Goal: Task Accomplishment & Management: Manage account settings

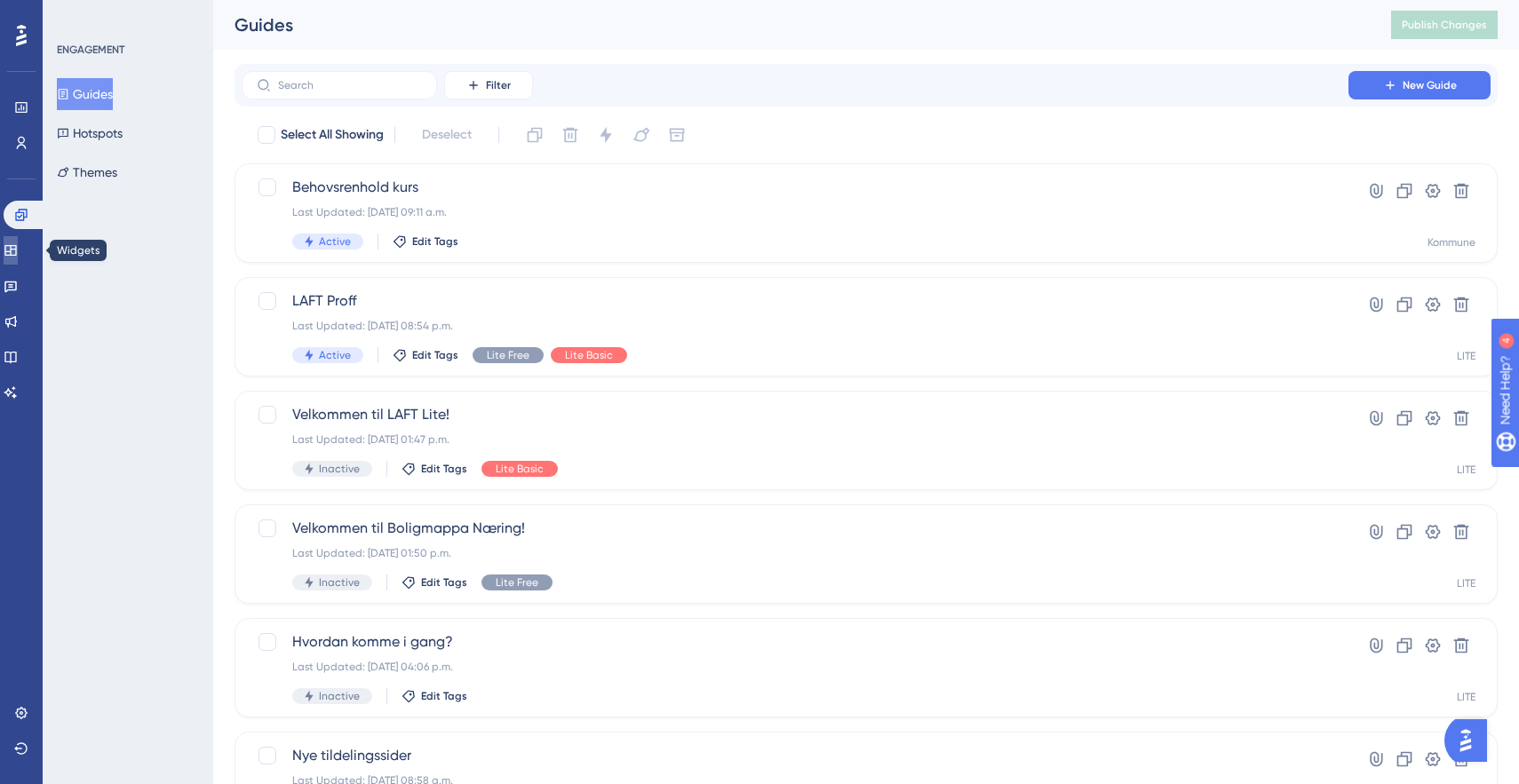
click at [18, 251] on icon at bounding box center [10, 250] width 14 height 14
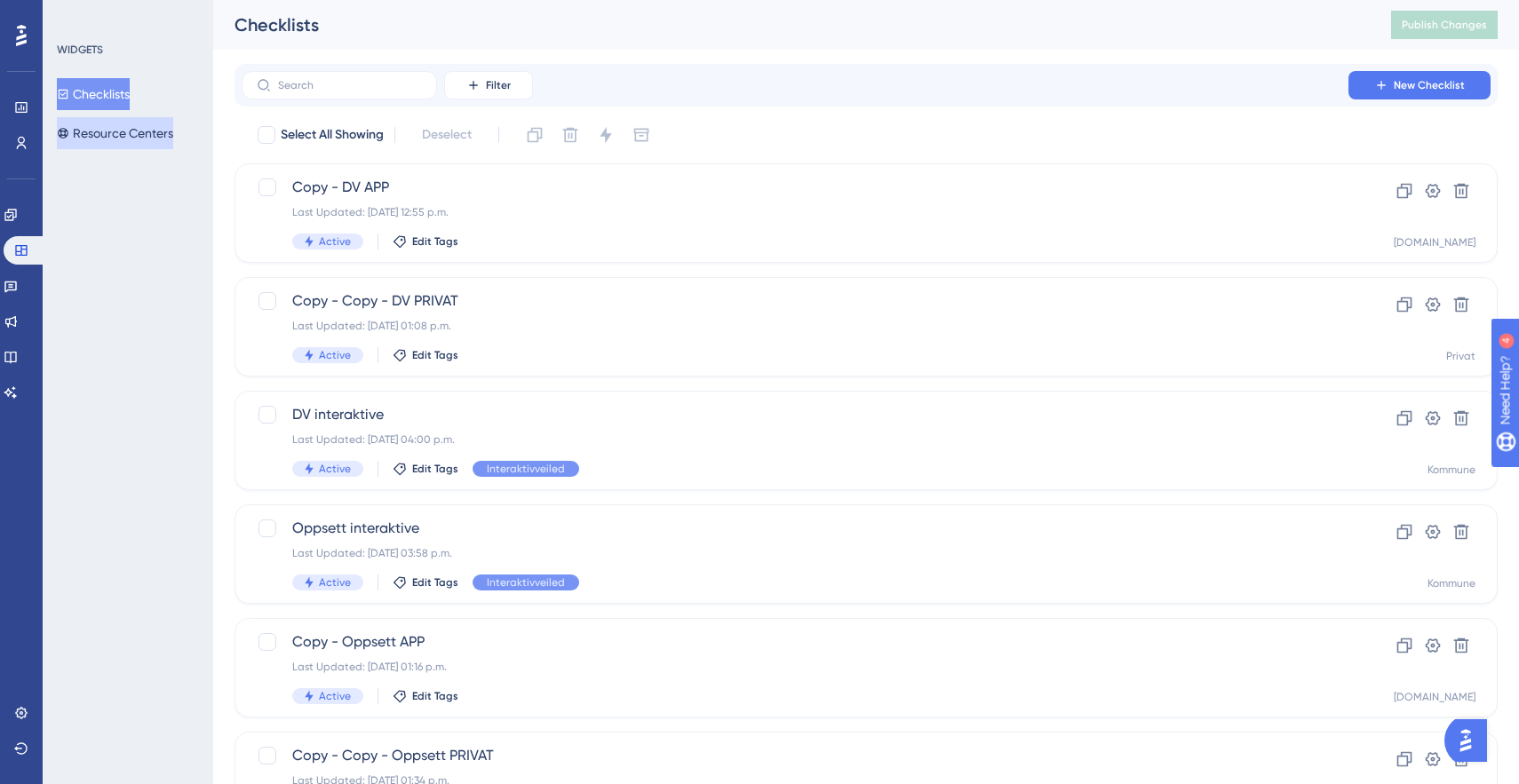
click at [121, 128] on button "Resource Centers" at bounding box center [115, 133] width 116 height 32
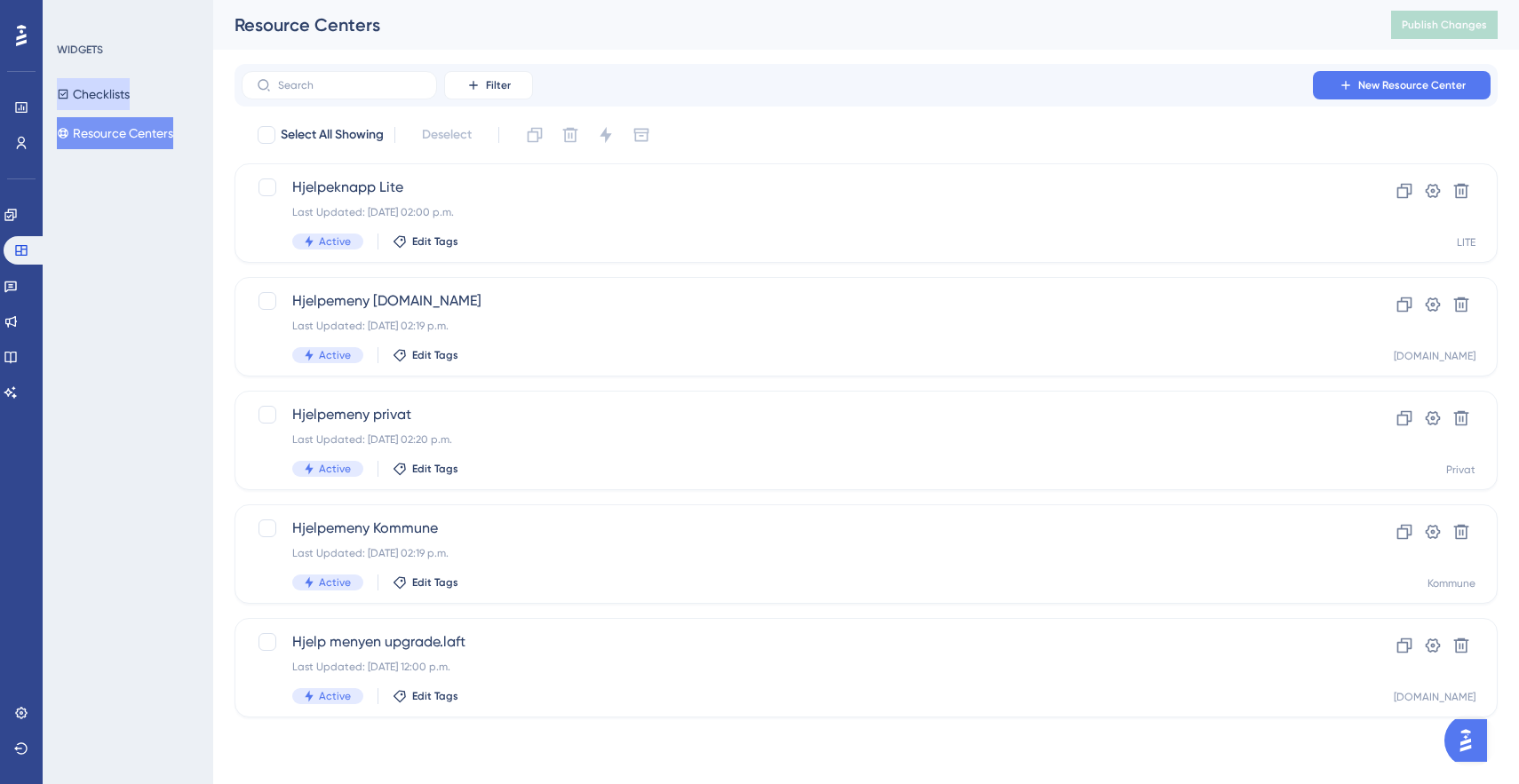
click at [106, 96] on button "Checklists" at bounding box center [93, 94] width 73 height 32
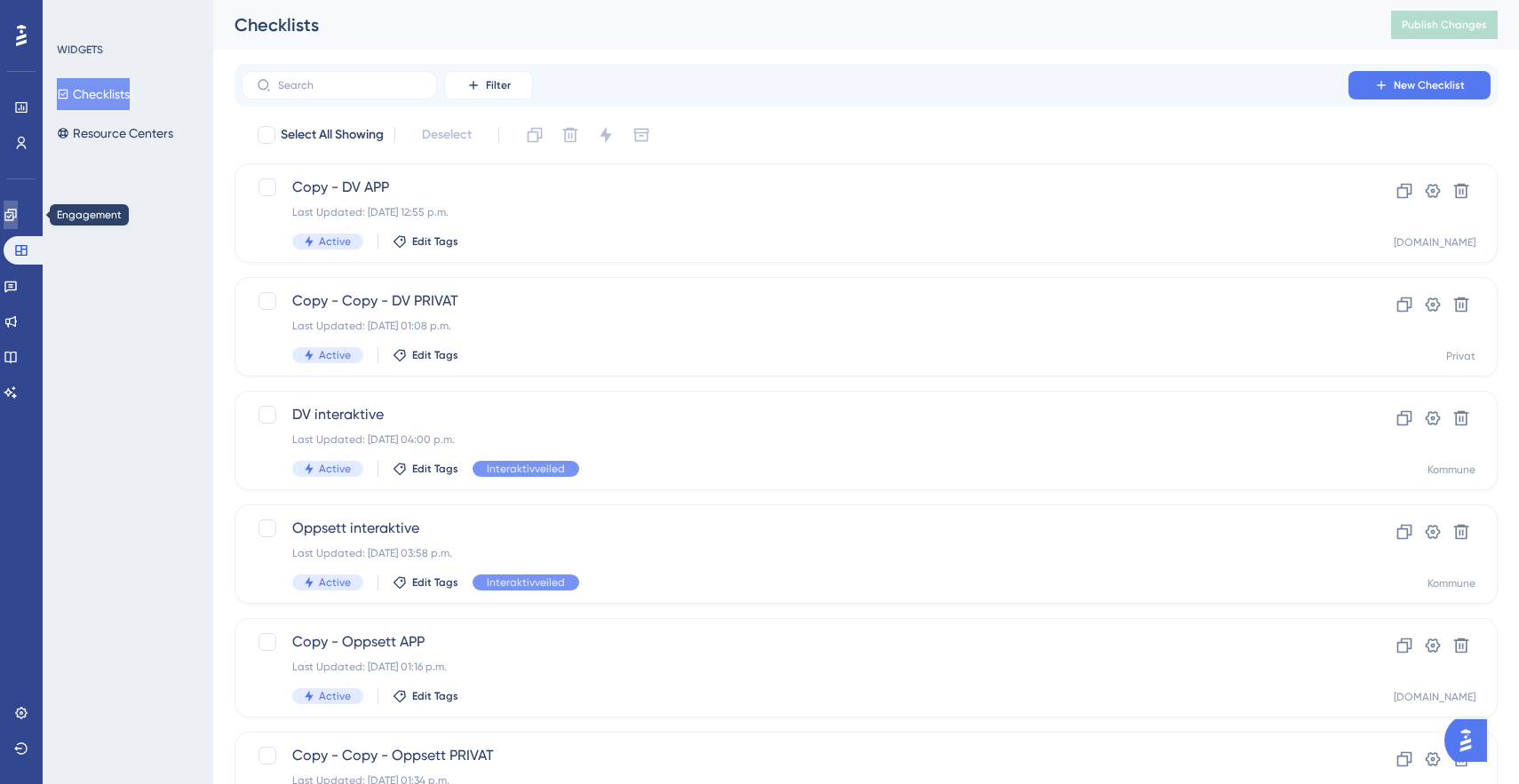
click at [18, 215] on icon at bounding box center [10, 214] width 14 height 14
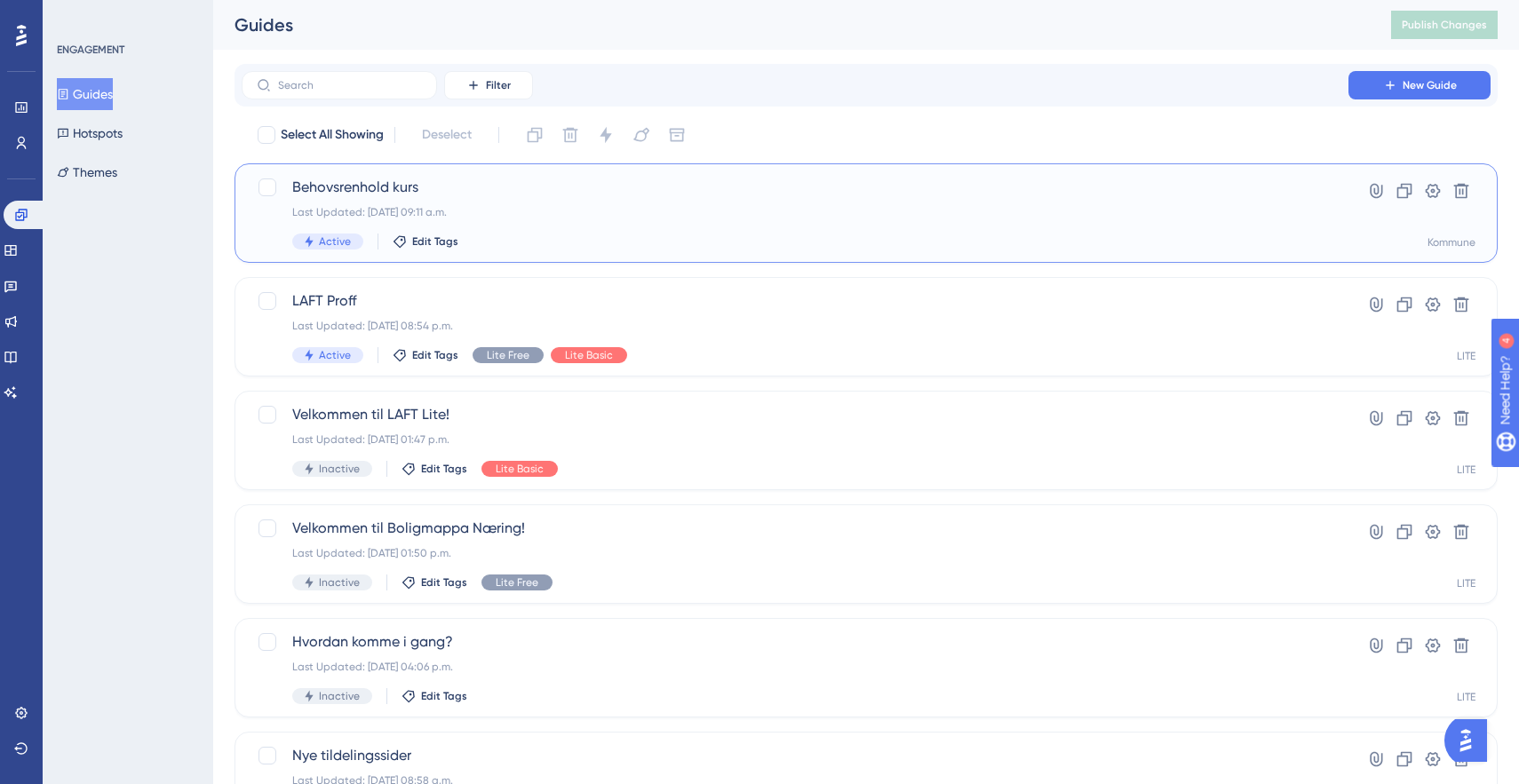
click at [347, 201] on div "Behovsrenhold kurs Last Updated: 11. aug. 2025 09:11 a.m. Active Edit Tags" at bounding box center [795, 213] width 1005 height 73
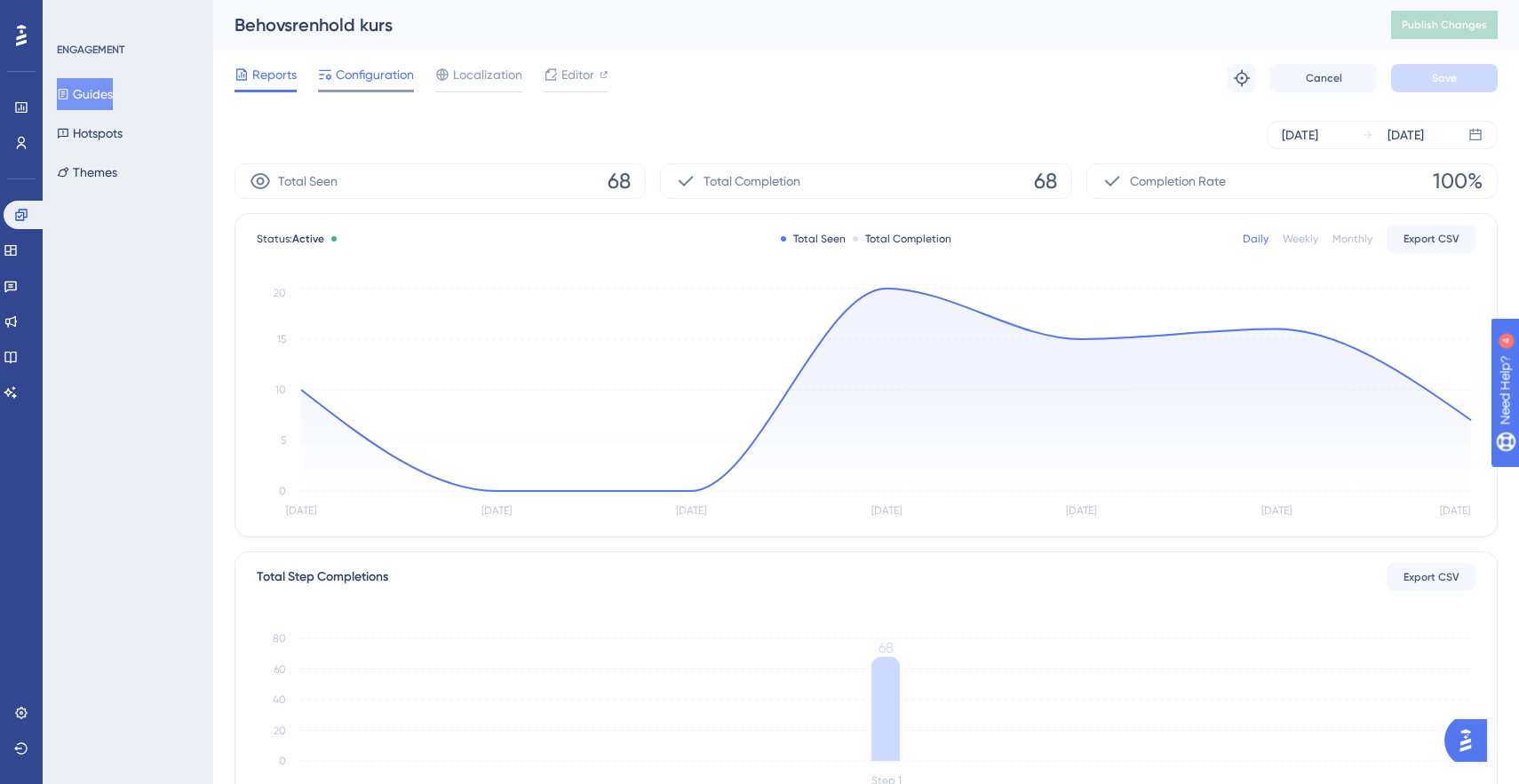
click at [410, 75] on span "Configuration" at bounding box center [375, 74] width 78 height 21
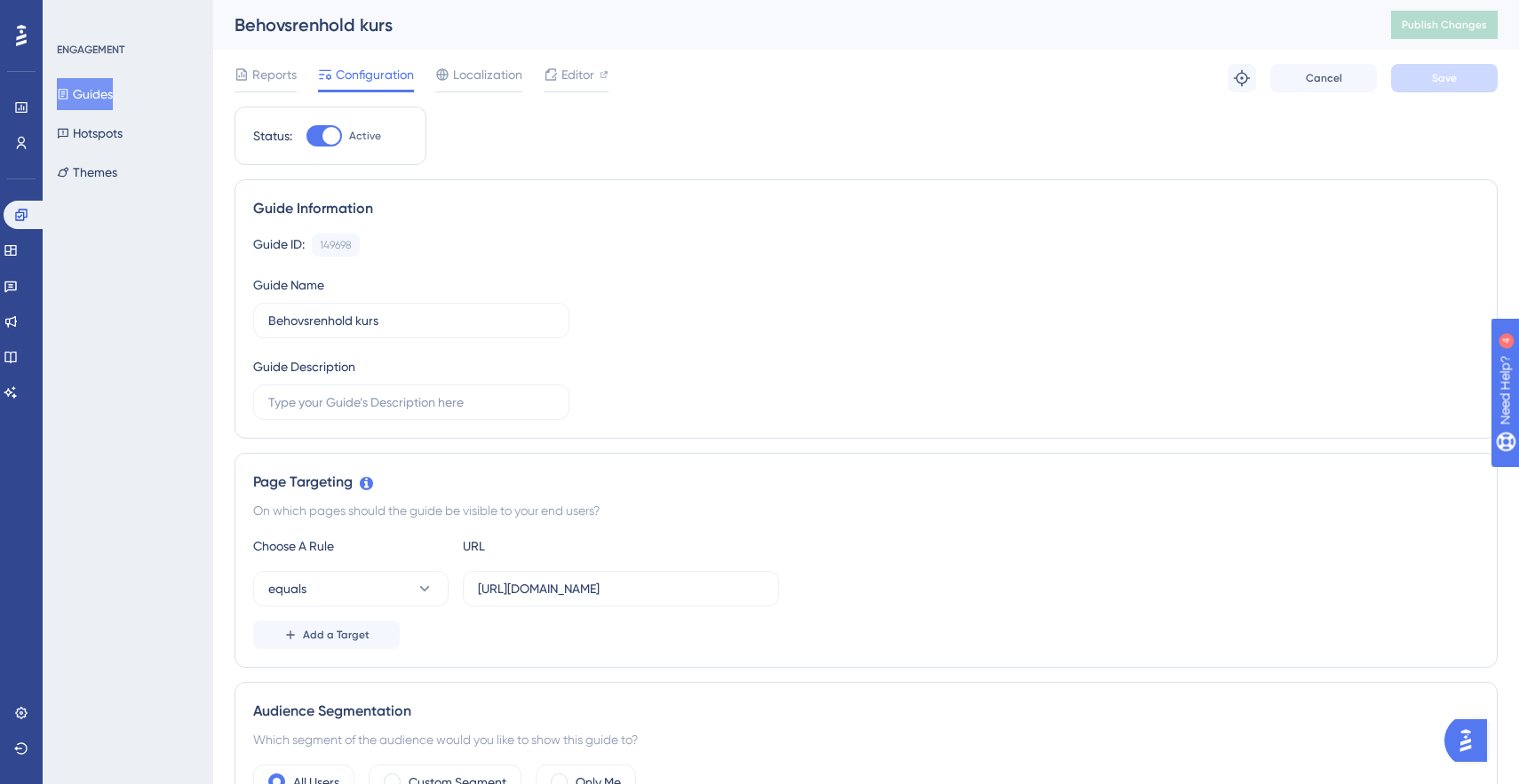
click at [336, 137] on div at bounding box center [330, 136] width 18 height 18
click at [306, 137] on input "Active" at bounding box center [305, 136] width 1 height 1
checkbox input "false"
click at [1413, 67] on button "Save" at bounding box center [1443, 77] width 106 height 29
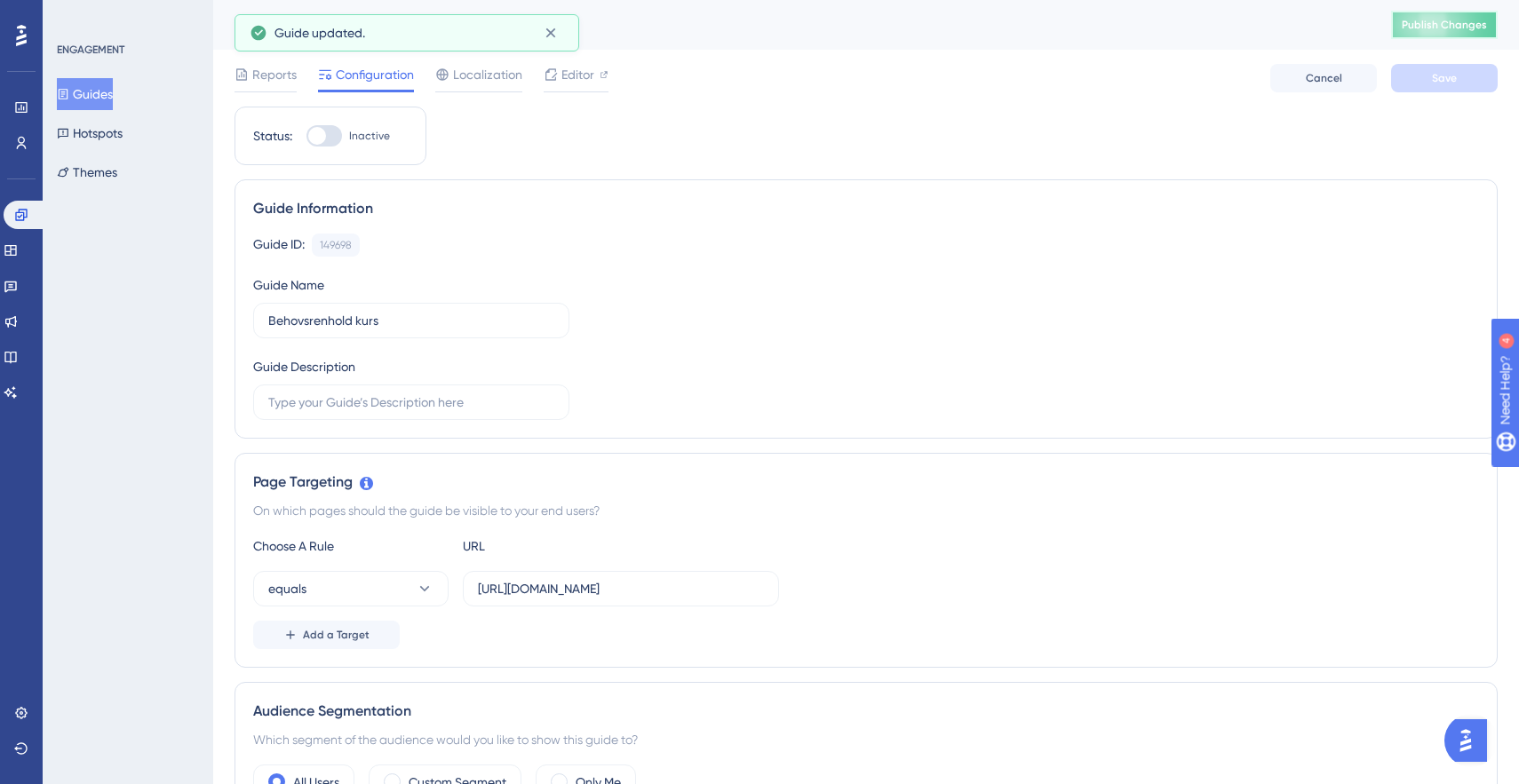
click at [1435, 30] on span "Publish Changes" at bounding box center [1444, 24] width 85 height 14
click at [102, 98] on button "Guides" at bounding box center [85, 94] width 56 height 32
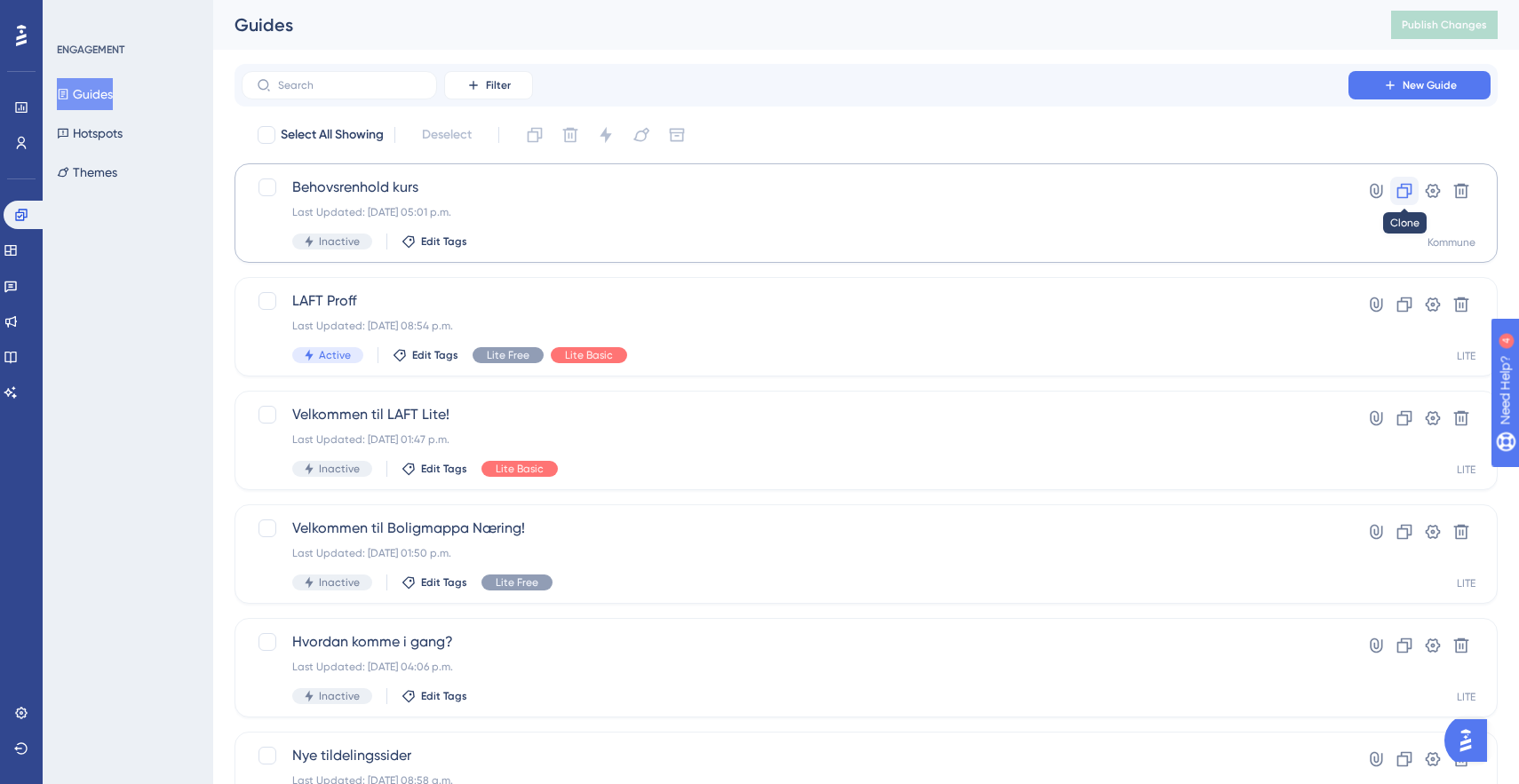
click at [1405, 190] on icon at bounding box center [1404, 190] width 18 height 18
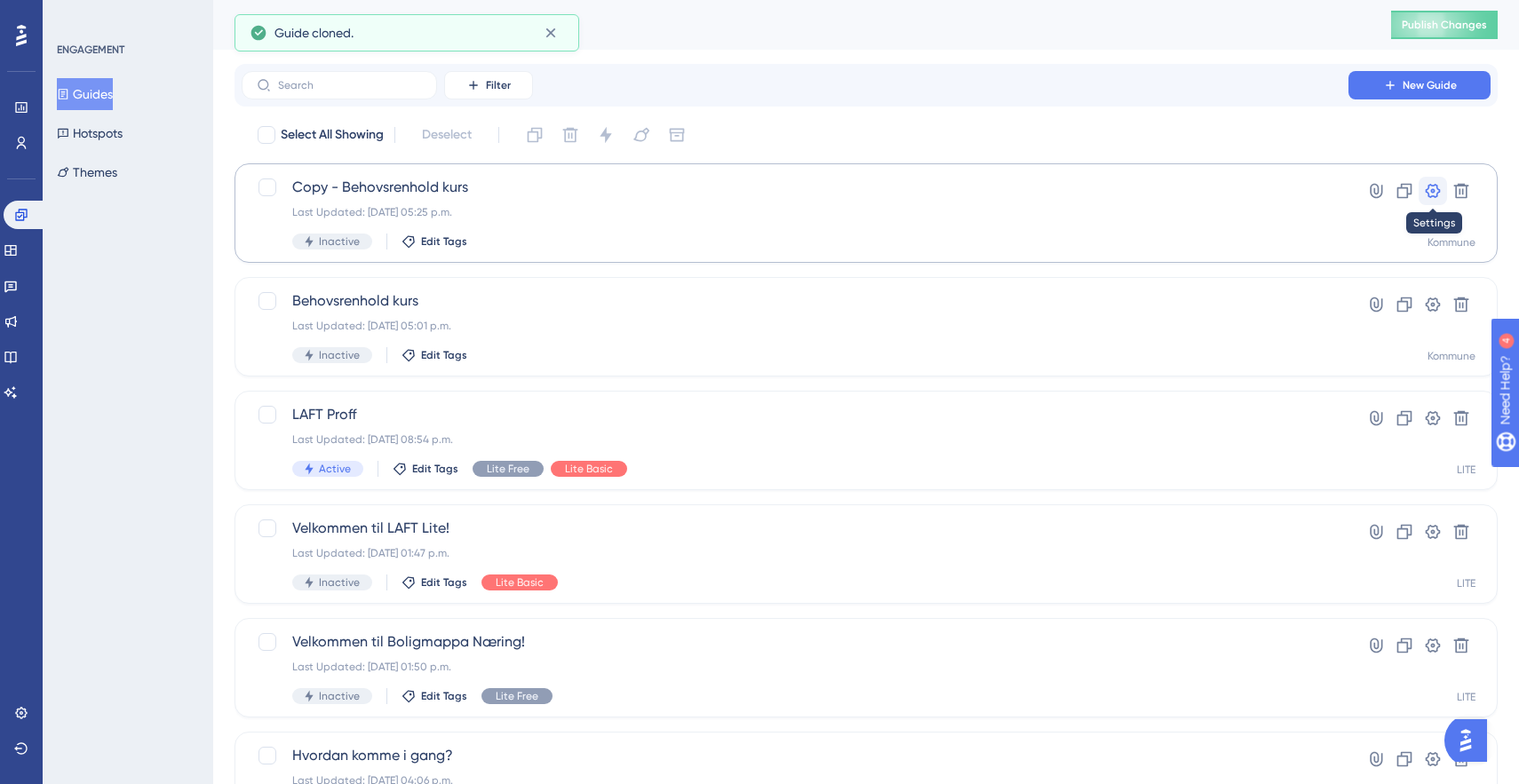
click at [1432, 189] on icon at bounding box center [1433, 190] width 15 height 14
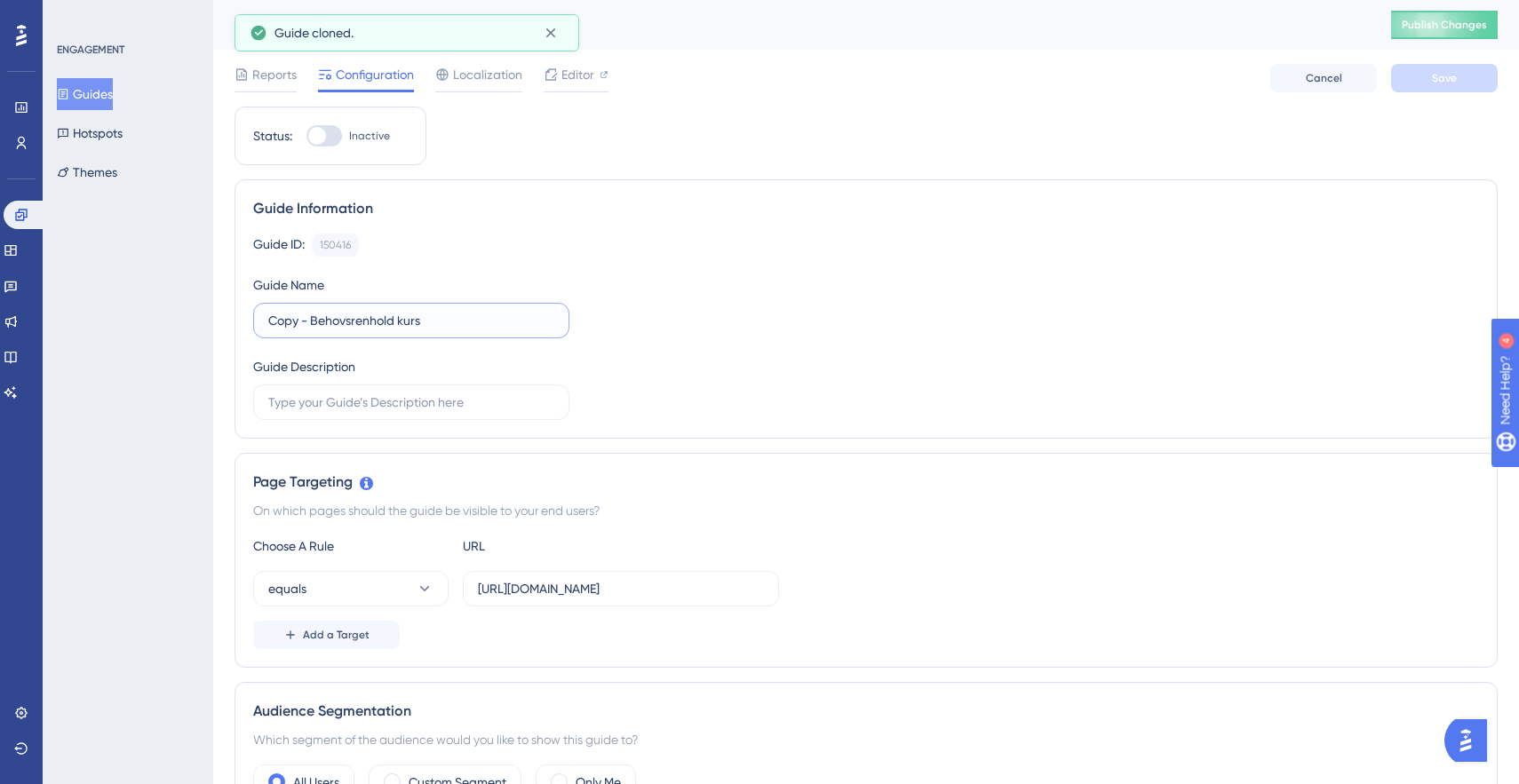
click at [348, 325] on input "Copy - Behovsrenhold kurs" at bounding box center [412, 320] width 286 height 19
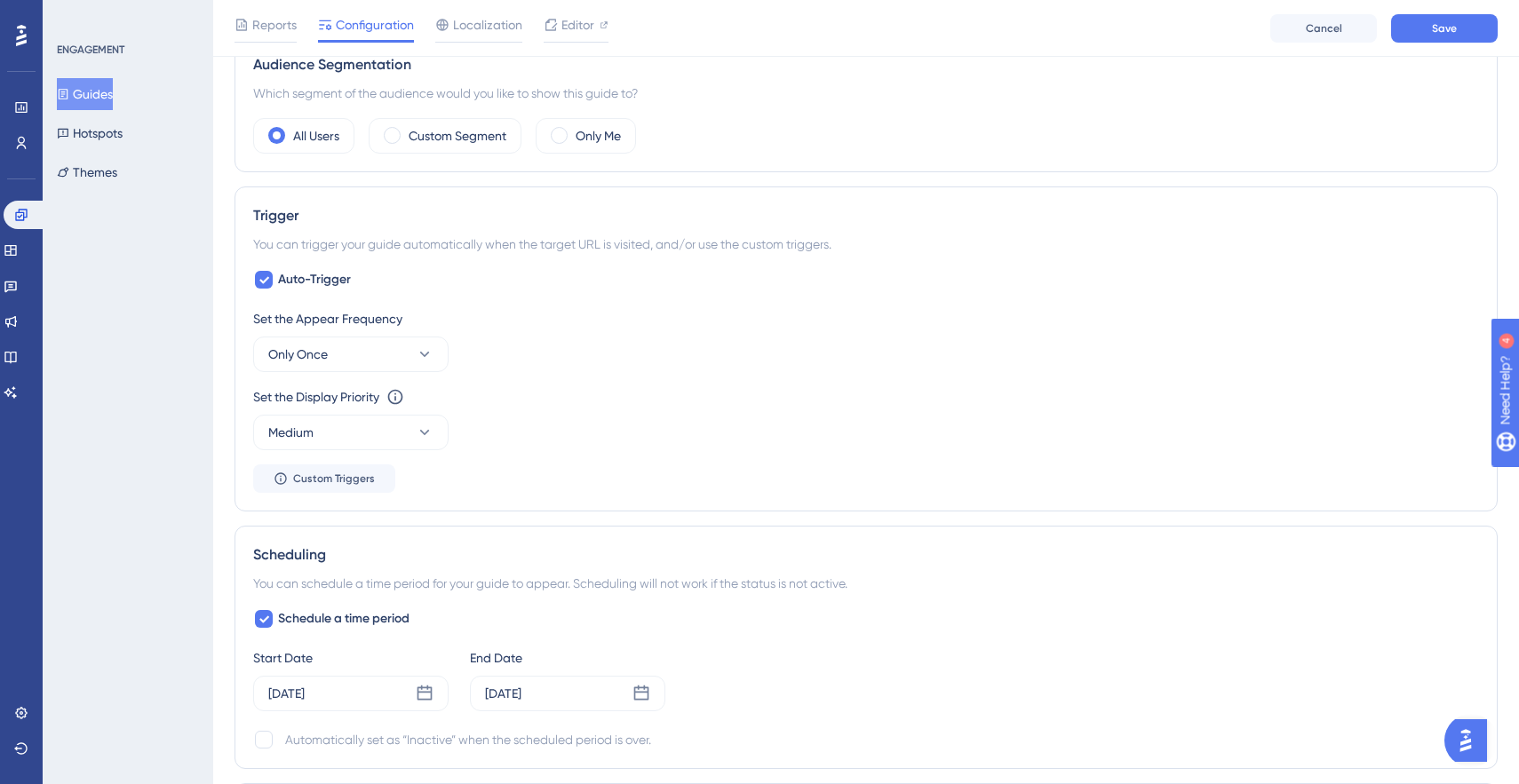
scroll to position [743, 0]
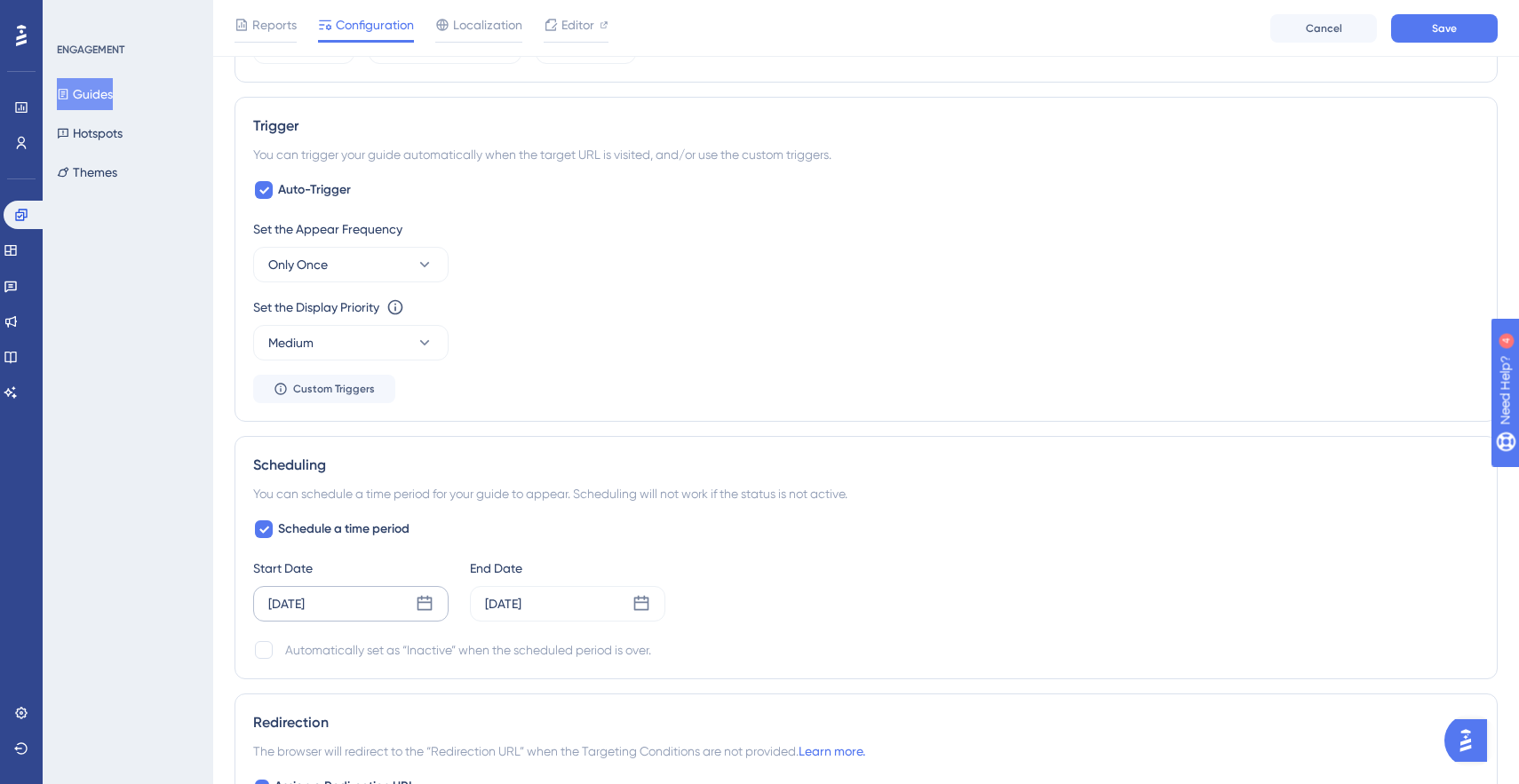
type input "Behovsrenhold lansert"
click at [304, 606] on div "Aug 11 2025" at bounding box center [286, 603] width 36 height 21
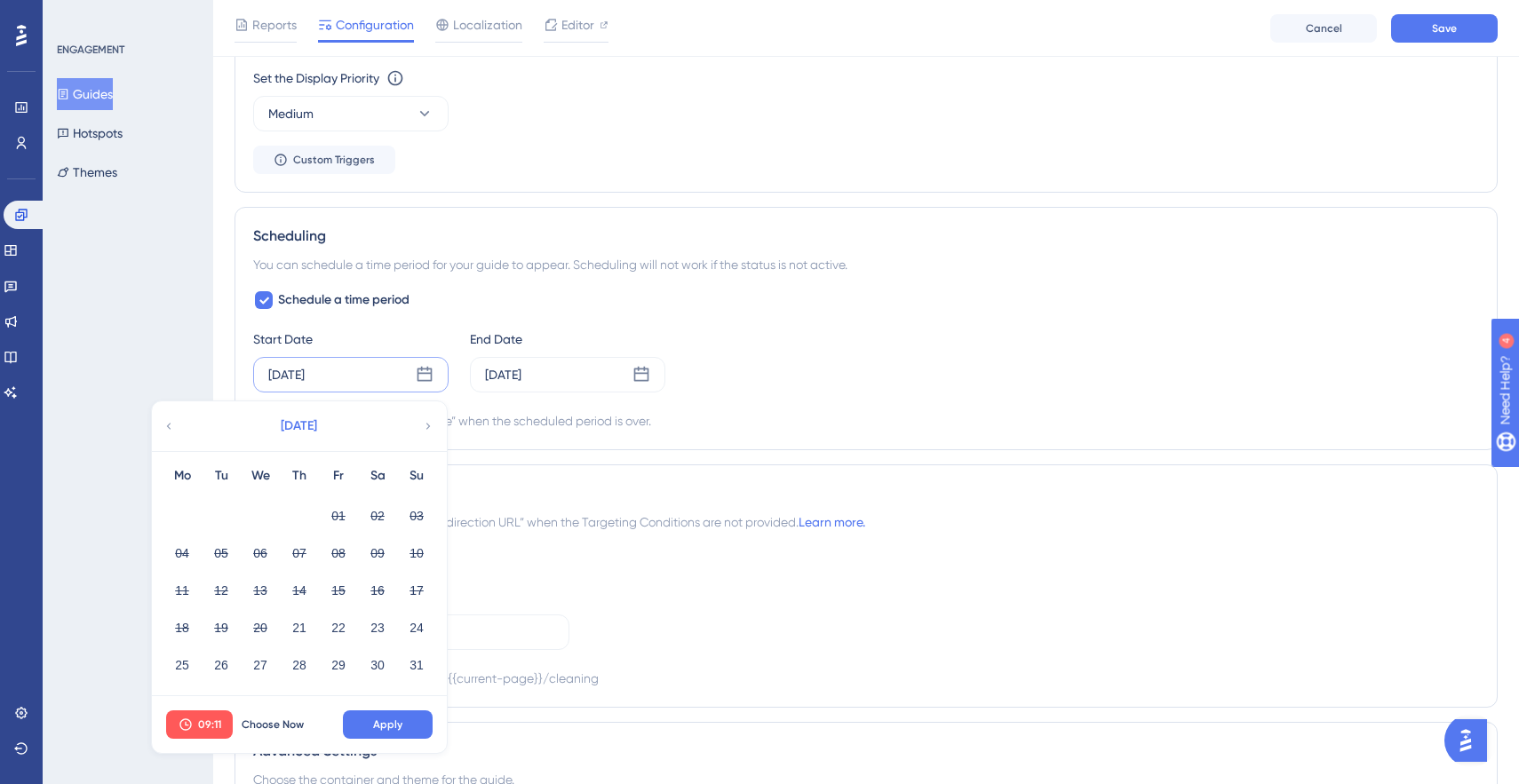
scroll to position [974, 0]
click at [330, 624] on button "22" at bounding box center [338, 625] width 30 height 30
click at [209, 721] on span "09:11" at bounding box center [209, 722] width 23 height 14
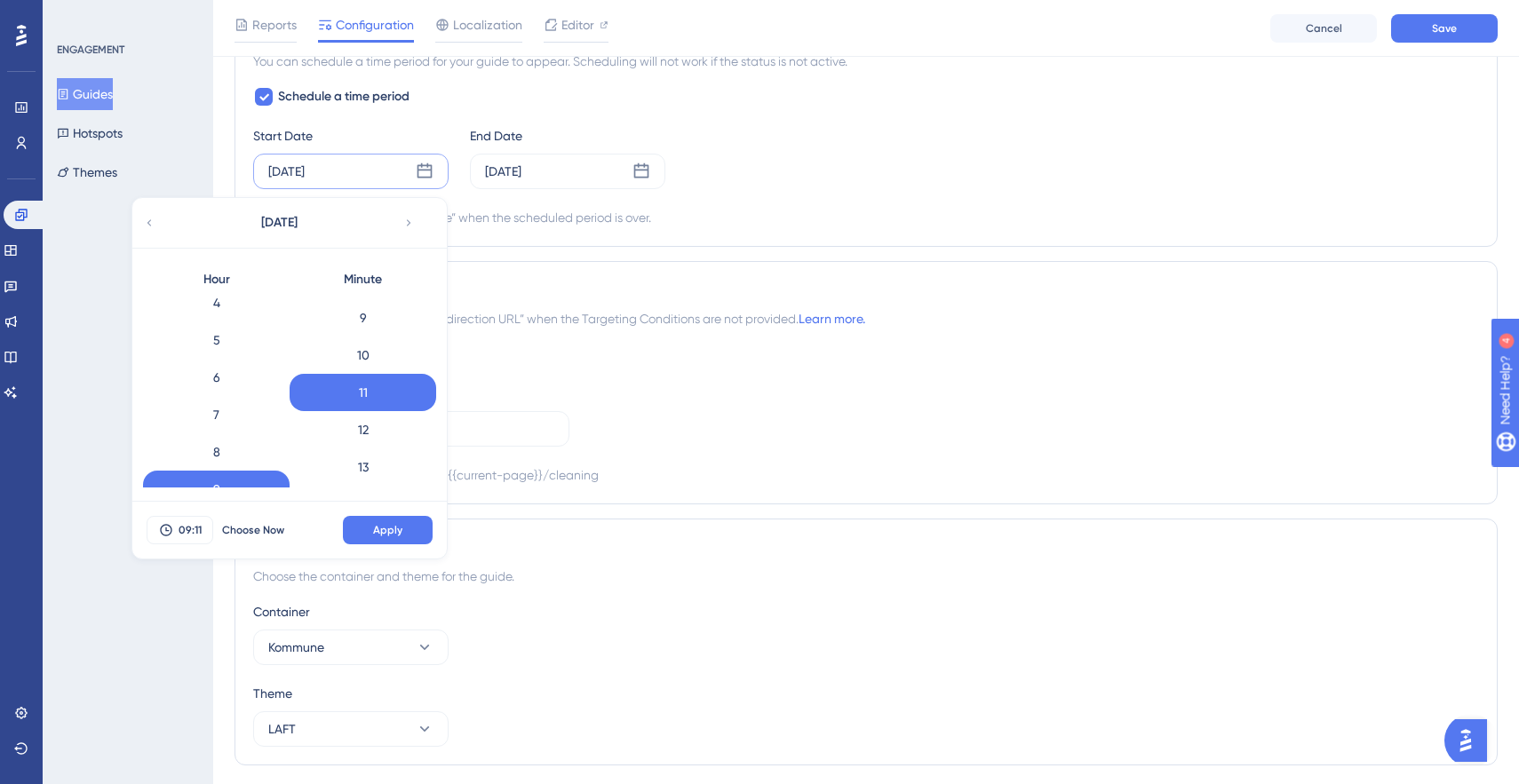
scroll to position [157, 0]
click at [224, 378] on div "6" at bounding box center [216, 383] width 147 height 37
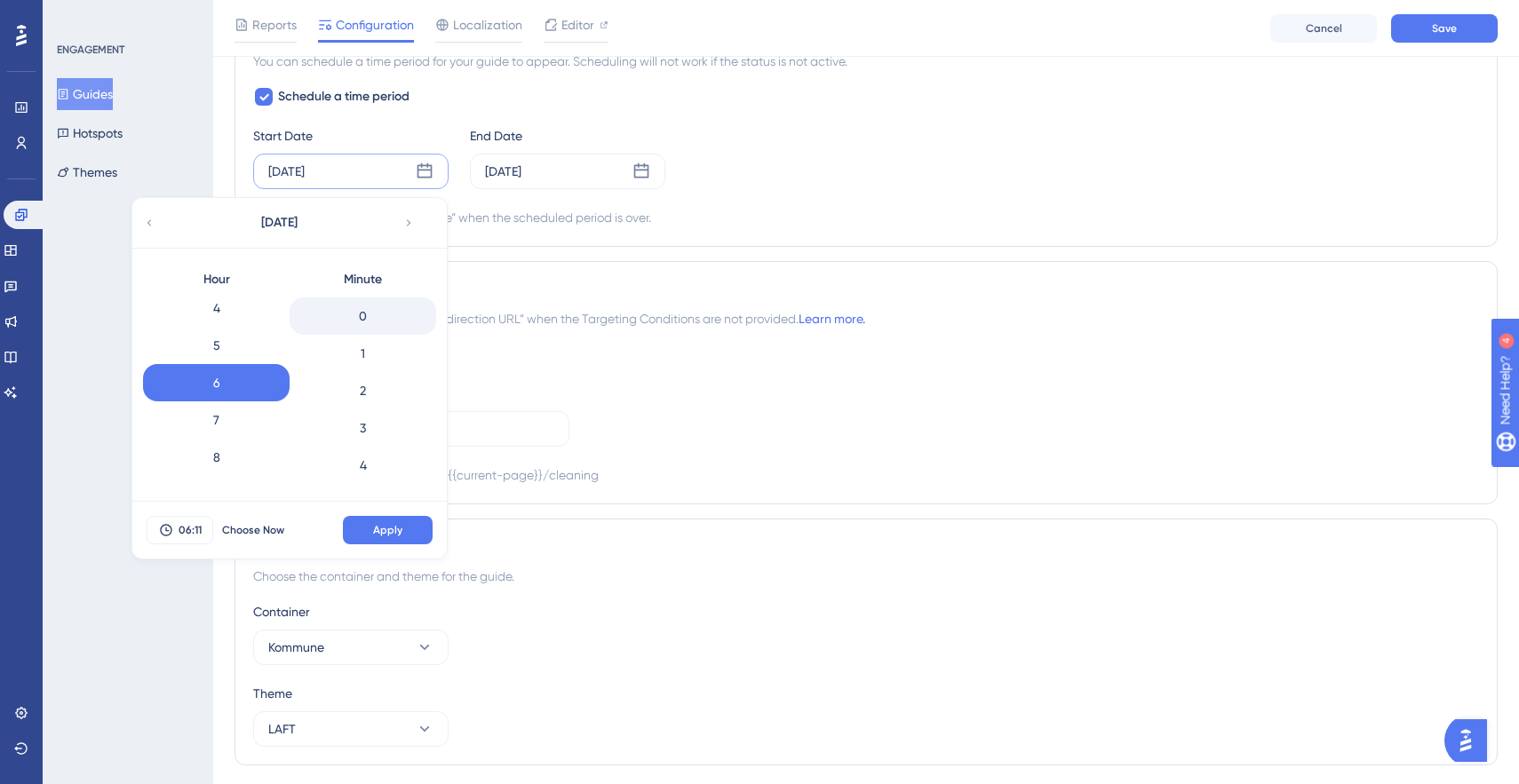
click at [374, 323] on div "0" at bounding box center [363, 315] width 147 height 37
click at [377, 529] on span "Apply" at bounding box center [388, 529] width 30 height 14
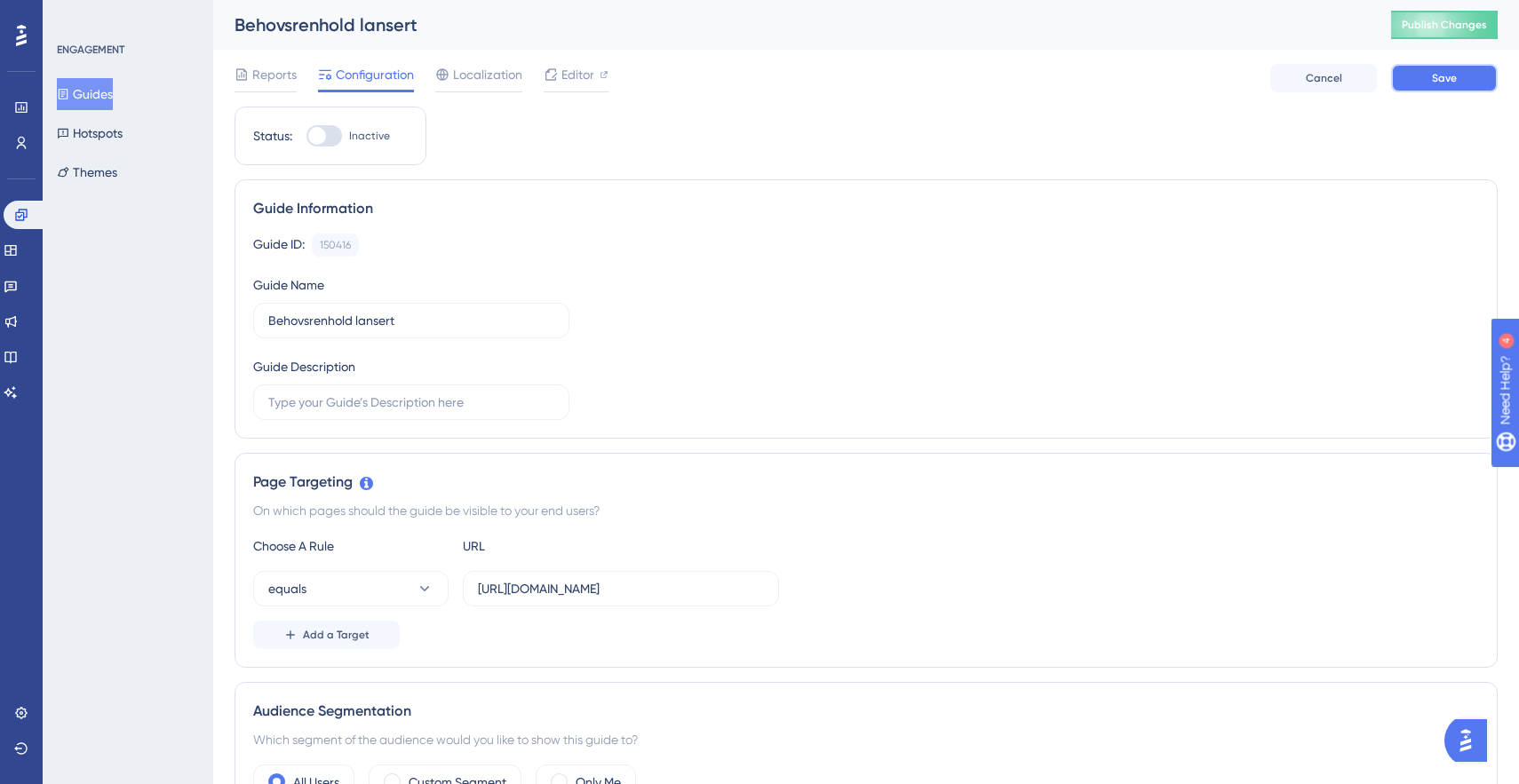
click at [1420, 71] on button "Save" at bounding box center [1443, 77] width 106 height 29
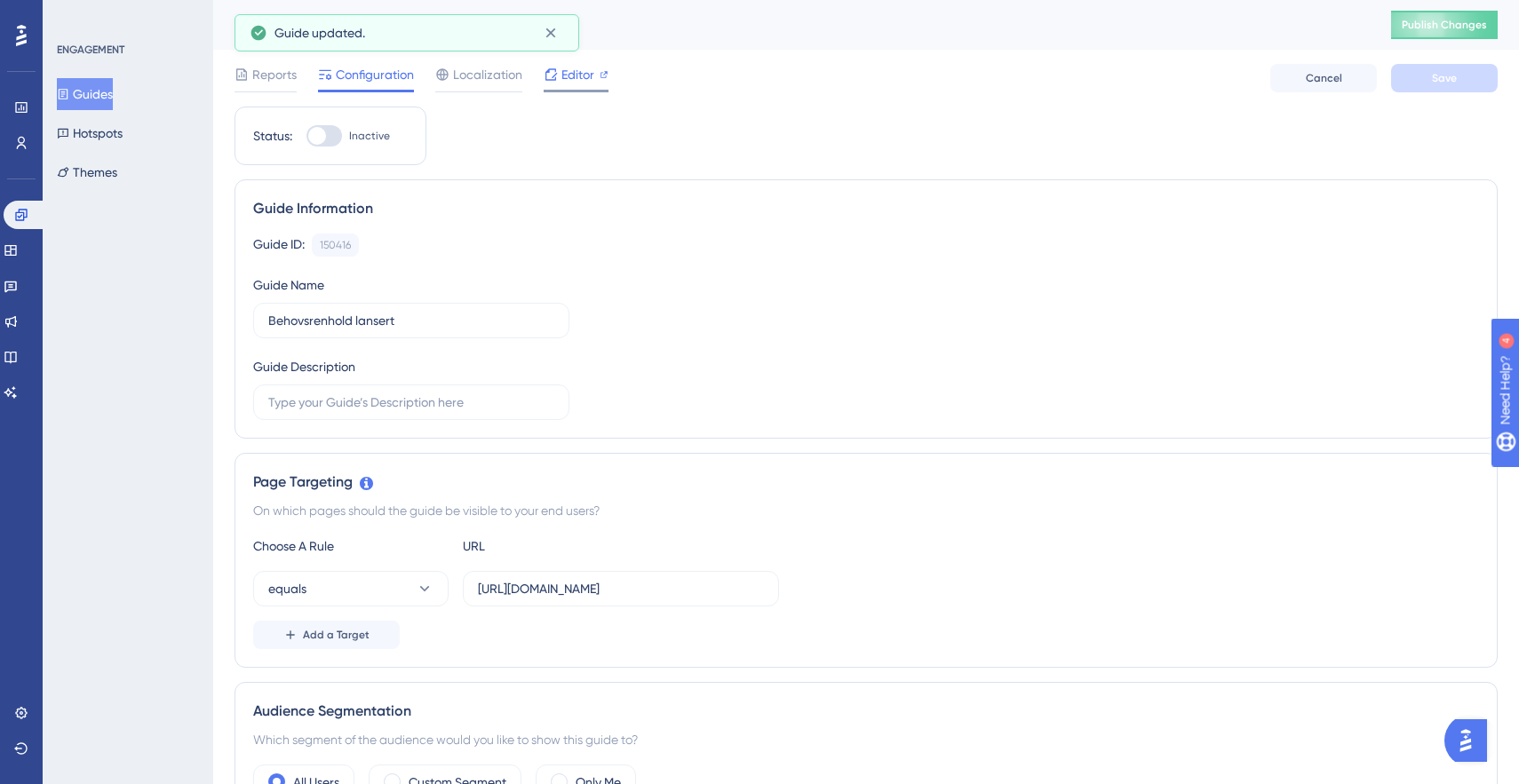
click at [559, 78] on div "Editor" at bounding box center [576, 74] width 65 height 21
click at [320, 136] on div at bounding box center [317, 136] width 18 height 18
click at [306, 136] on input "Inactive" at bounding box center [305, 136] width 1 height 1
checkbox input "true"
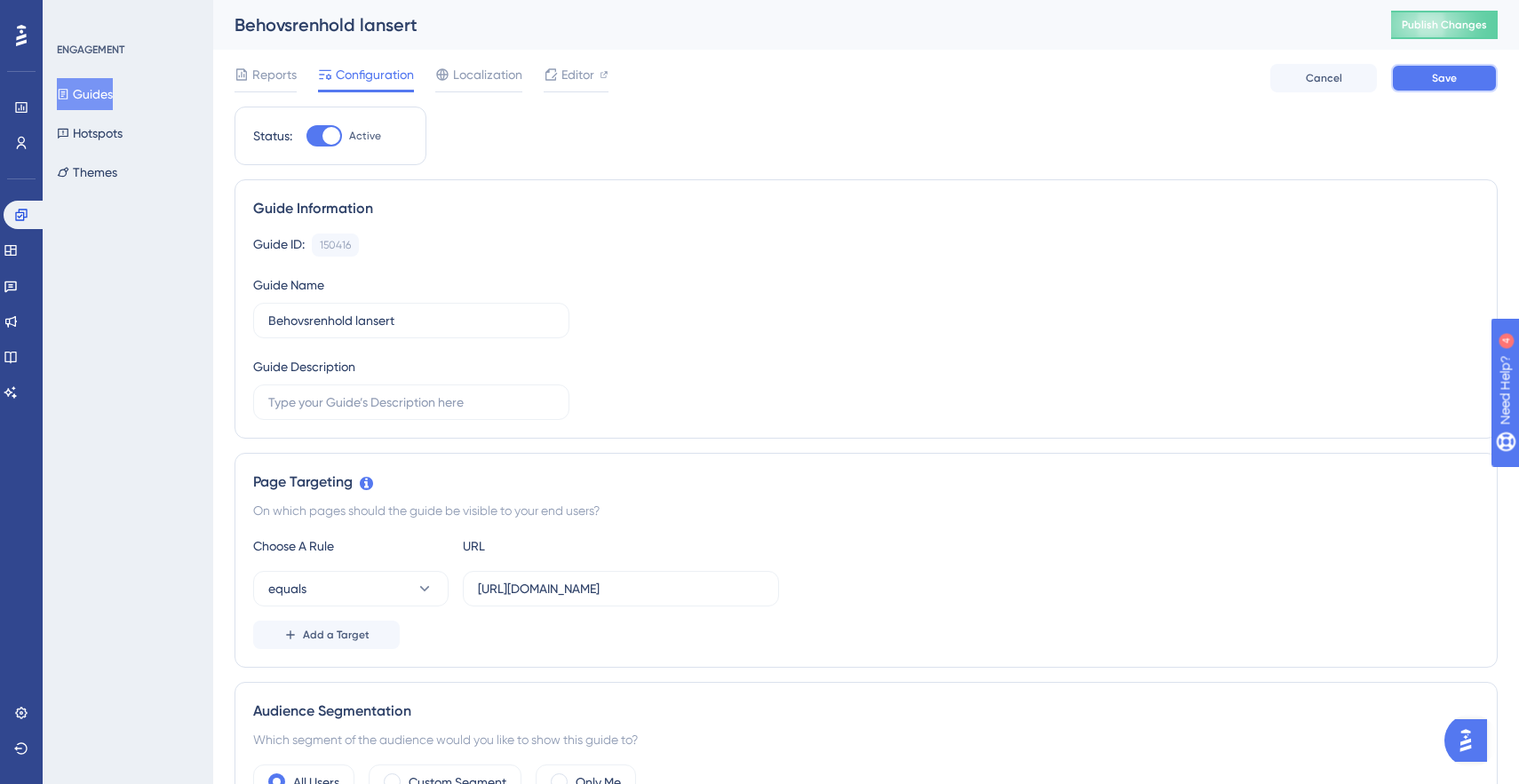
click at [1424, 74] on button "Save" at bounding box center [1443, 77] width 106 height 29
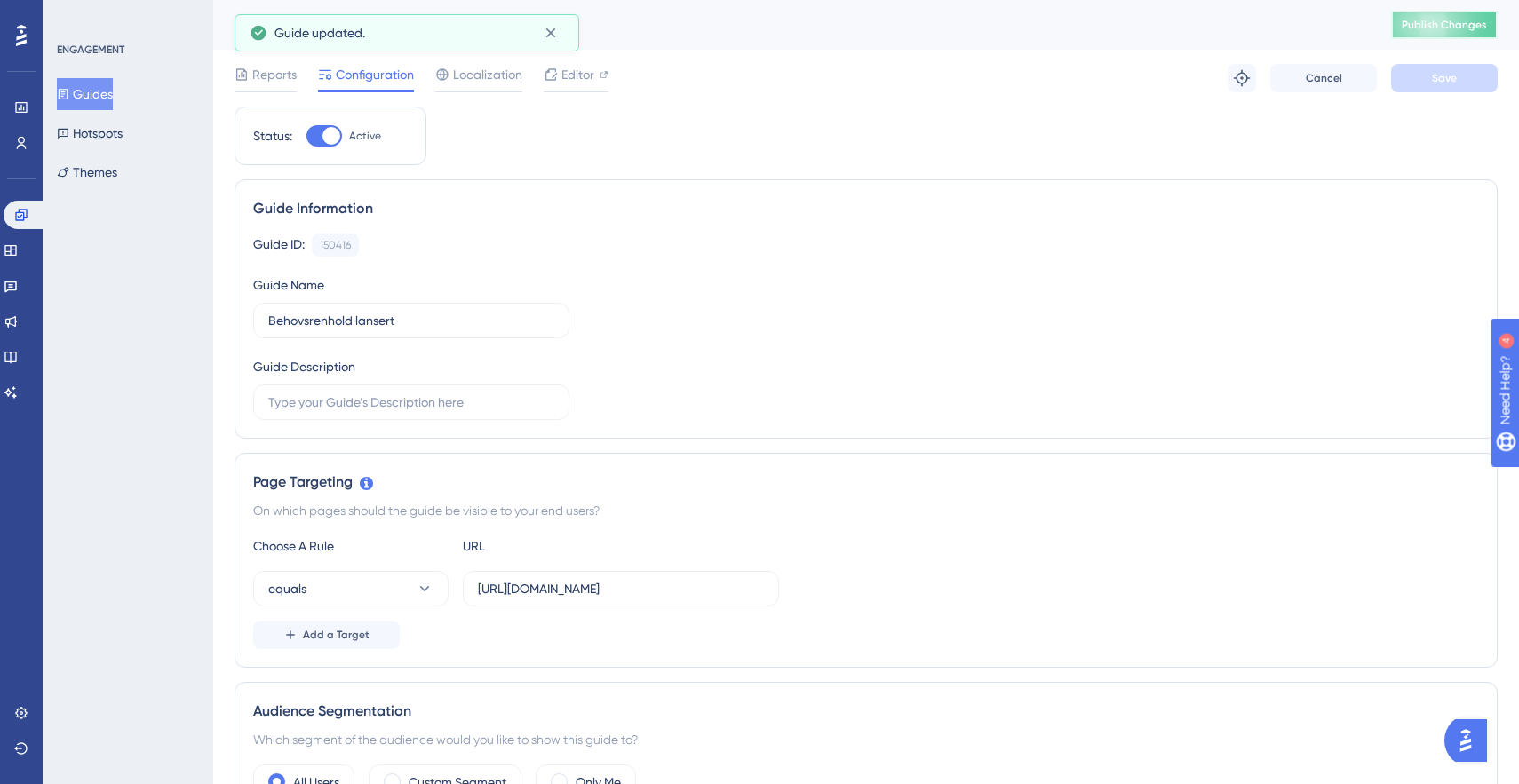
click at [1432, 23] on span "Publish Changes" at bounding box center [1444, 24] width 85 height 14
click at [579, 76] on span "Editor" at bounding box center [578, 74] width 33 height 21
click at [1443, 23] on span "Publish Changes" at bounding box center [1444, 24] width 85 height 14
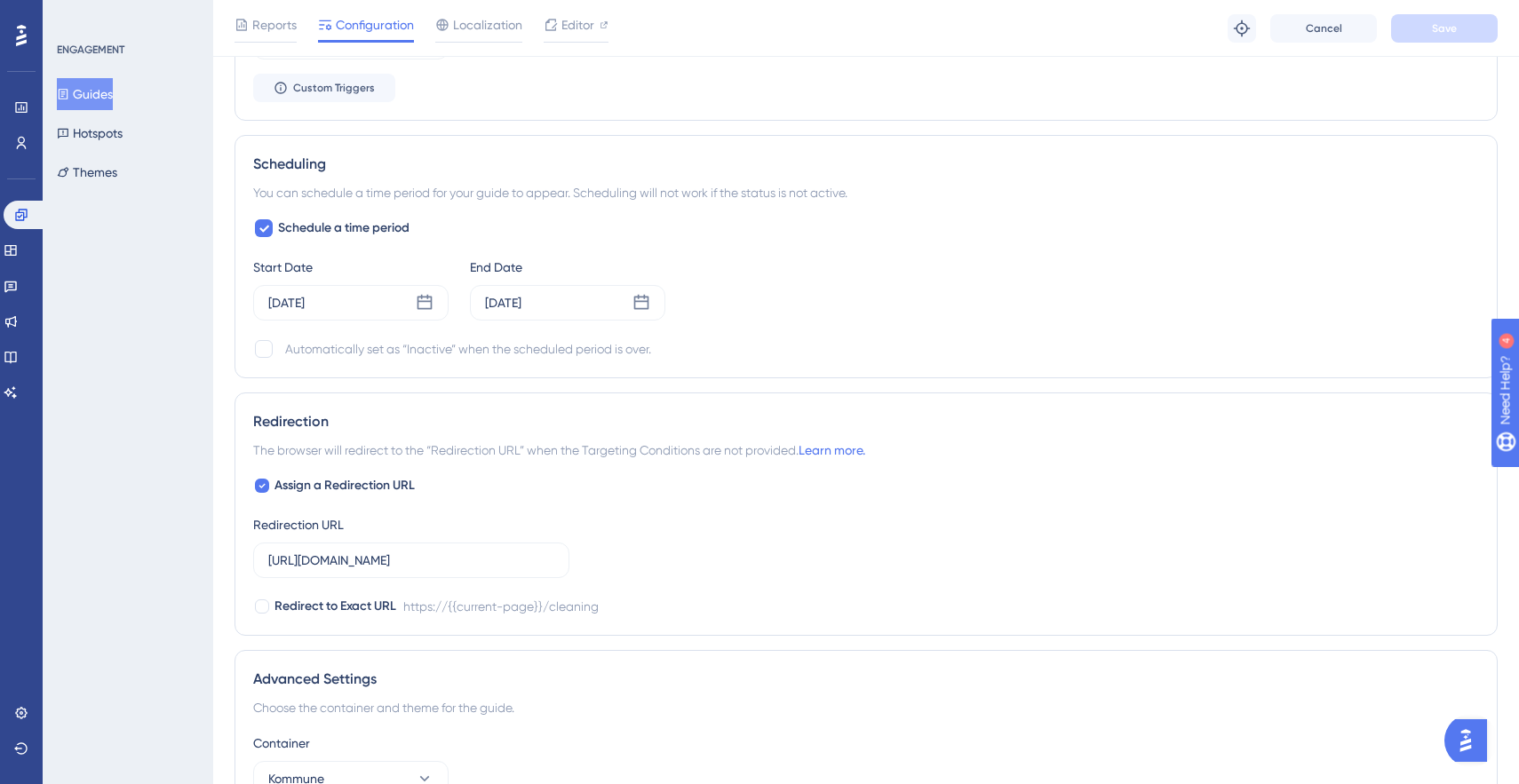
scroll to position [1034, 0]
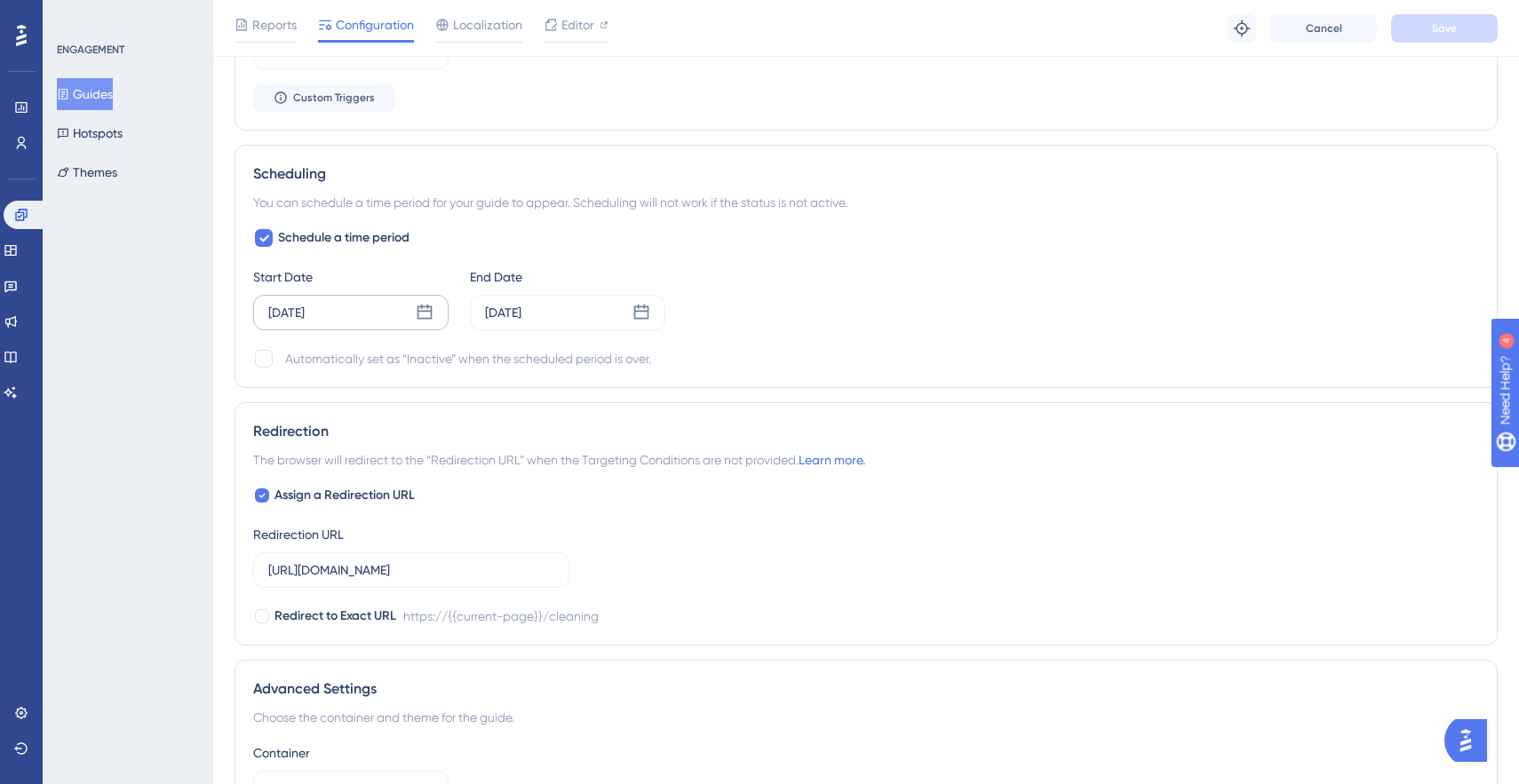
click at [305, 317] on div "Aug 22 2025" at bounding box center [286, 312] width 36 height 21
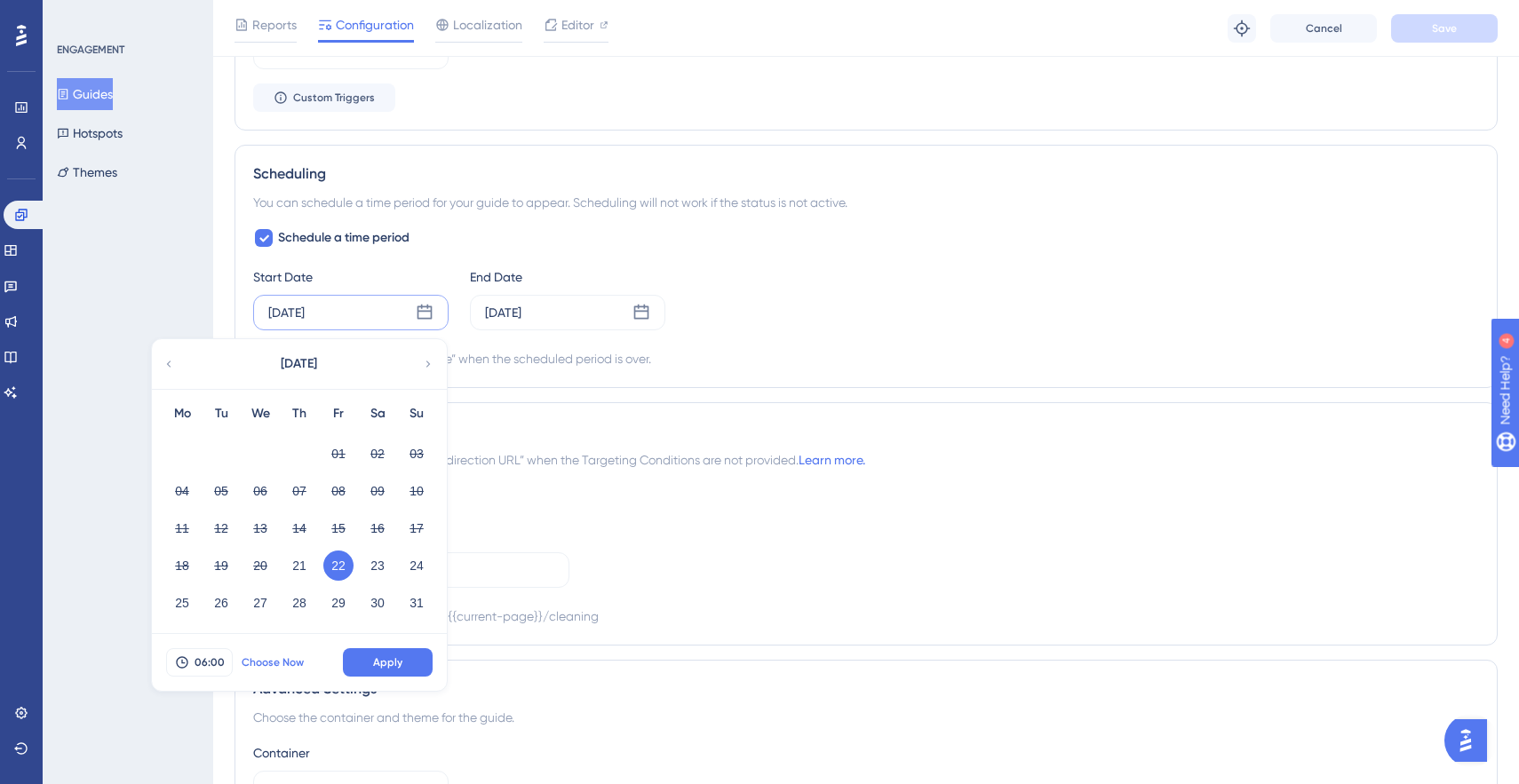
click at [267, 663] on span "Choose Now" at bounding box center [272, 661] width 62 height 14
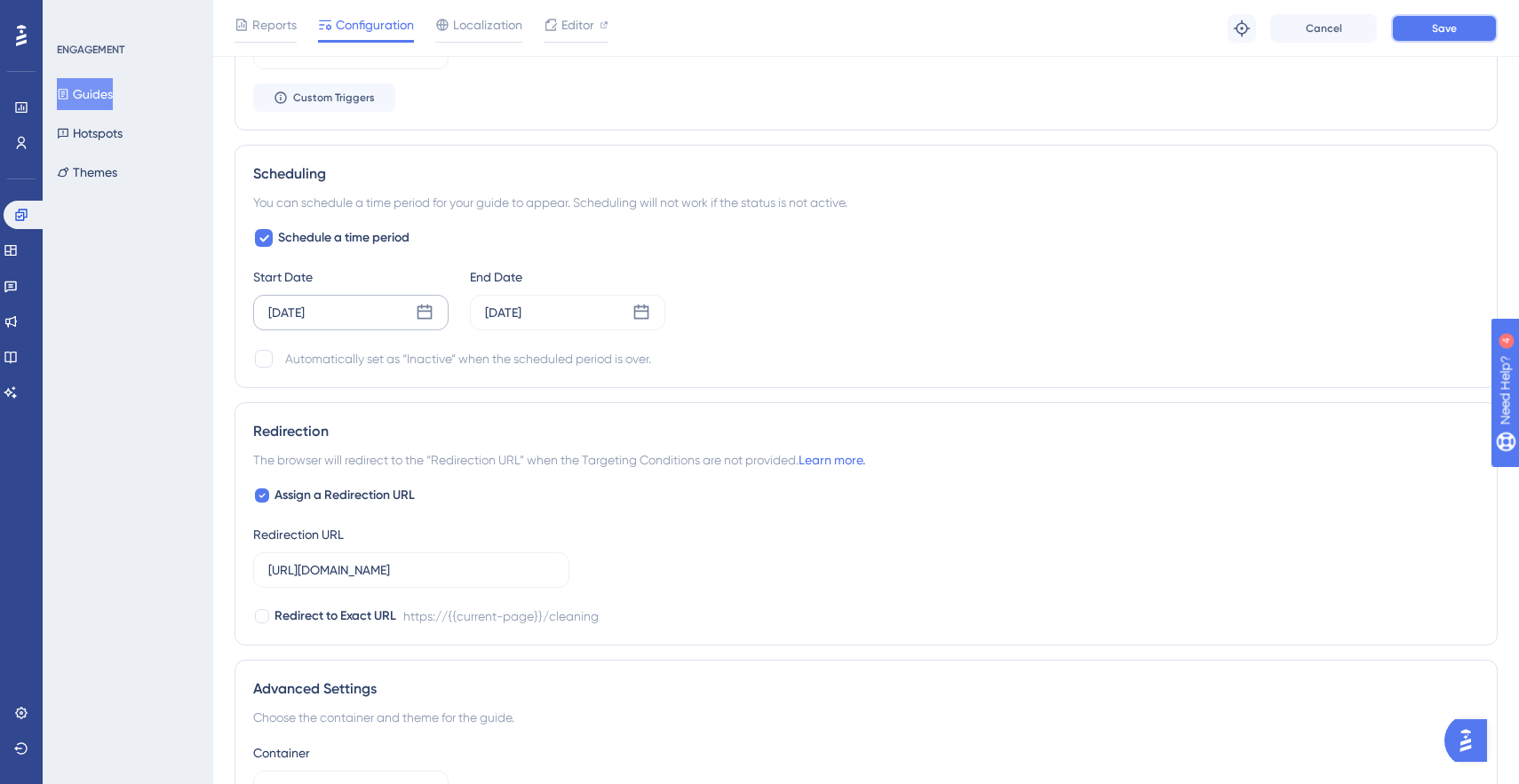
click at [1425, 25] on button "Save" at bounding box center [1443, 28] width 106 height 29
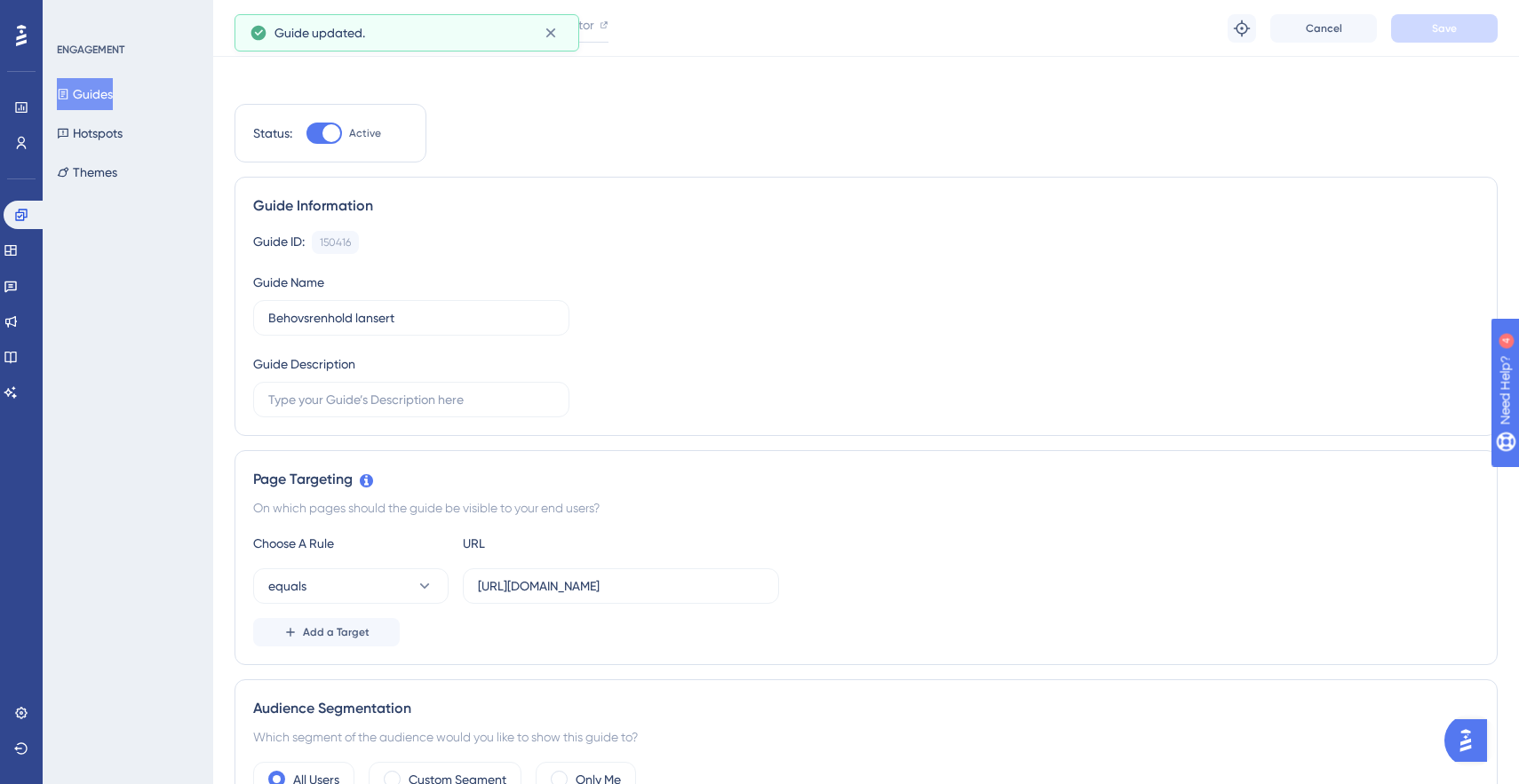
scroll to position [0, 0]
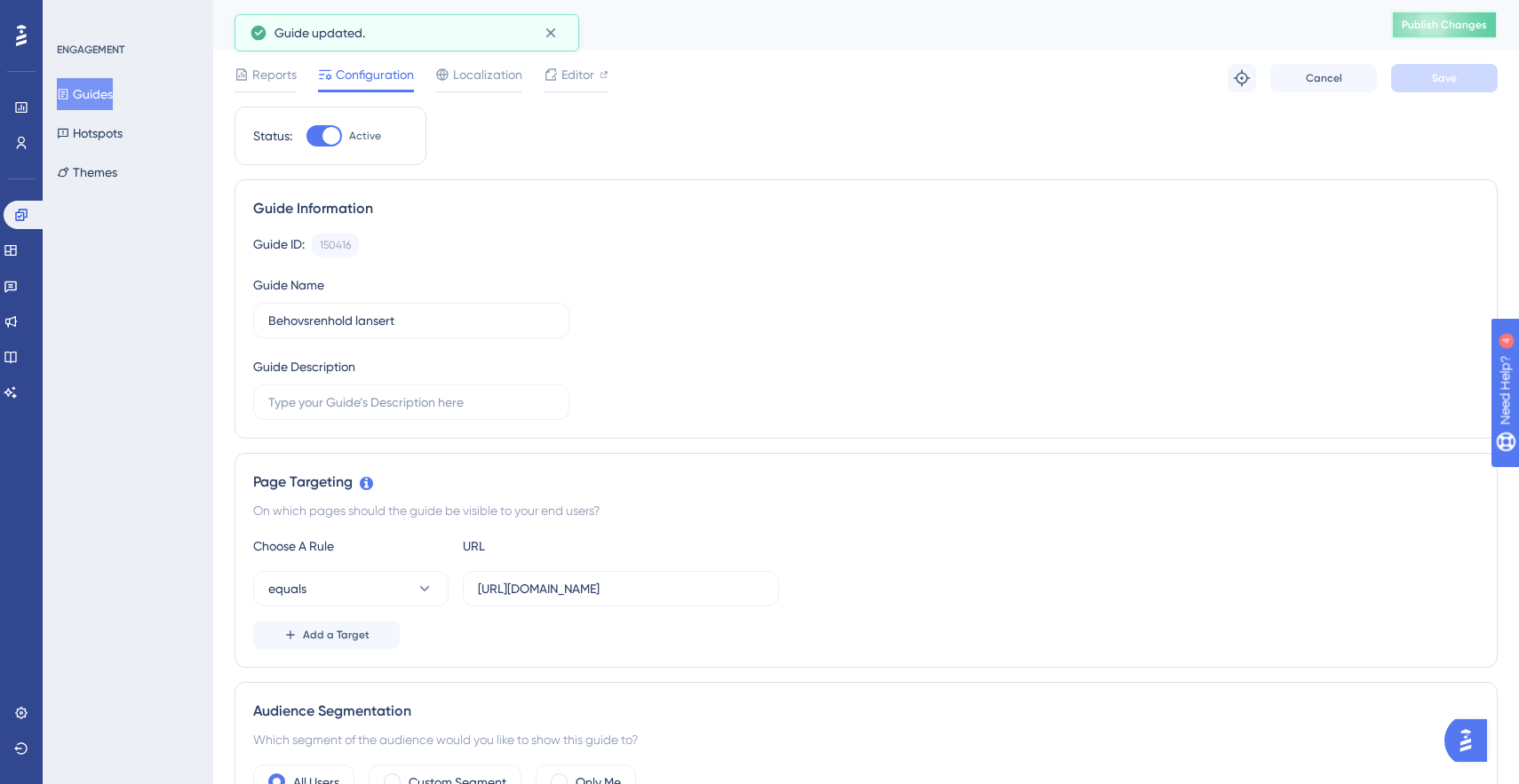
click at [1434, 30] on span "Publish Changes" at bounding box center [1444, 24] width 85 height 14
click at [109, 96] on button "Guides" at bounding box center [85, 94] width 56 height 32
